Goal: Information Seeking & Learning: Learn about a topic

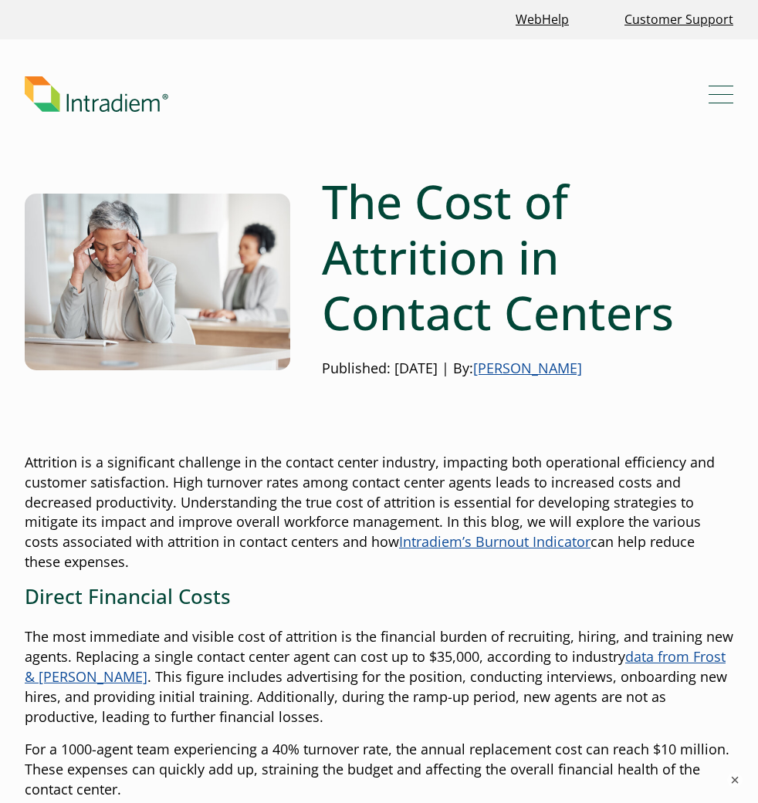
click at [721, 90] on button "Menu" at bounding box center [720, 94] width 25 height 25
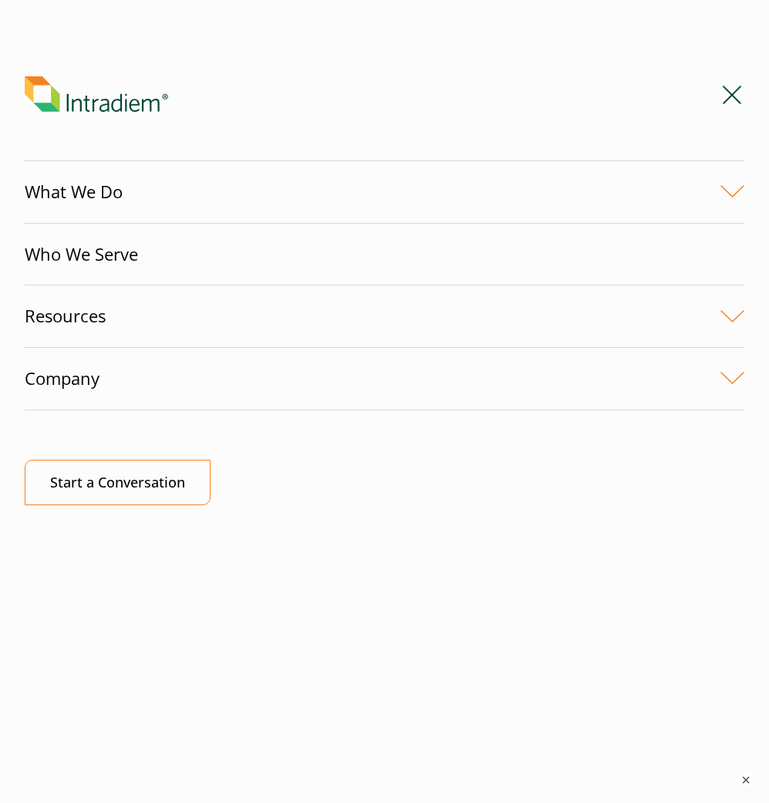
click at [273, 194] on link "What We Do" at bounding box center [385, 192] width 720 height 62
